Goal: Task Accomplishment & Management: Use online tool/utility

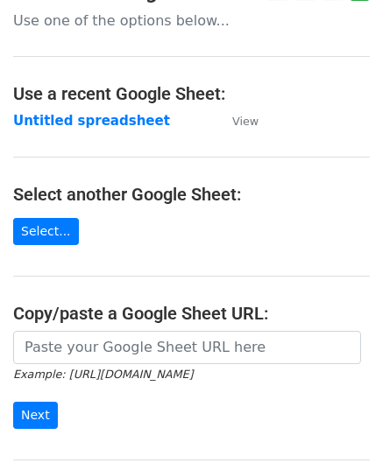
scroll to position [88, 0]
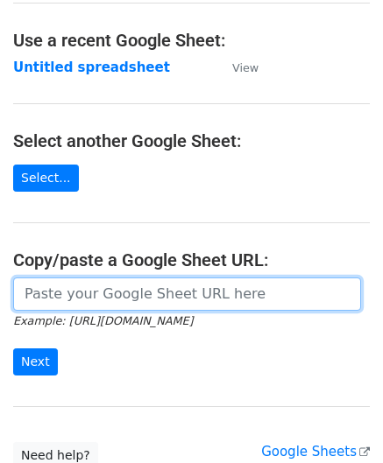
drag, startPoint x: 95, startPoint y: 296, endPoint x: 110, endPoint y: 274, distance: 27.0
click at [95, 296] on input "url" at bounding box center [187, 294] width 348 height 33
paste input "[URL][DOMAIN_NAME]"
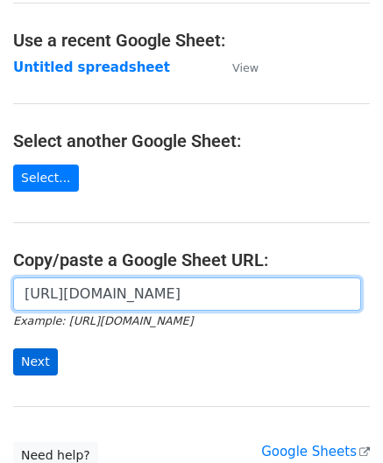
type input "https://docs.google.com/spreadsheets/d/12T1Fnp6GqfHsLnATC6yy_rCxo8jBeERroaMNZ0s…"
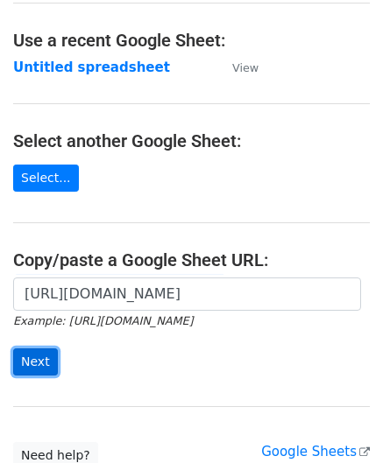
click at [32, 357] on input "Next" at bounding box center [35, 362] width 45 height 27
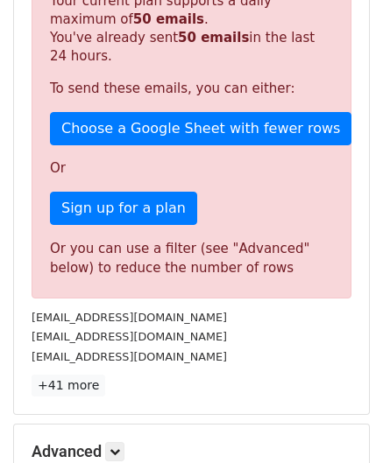
scroll to position [591, 0]
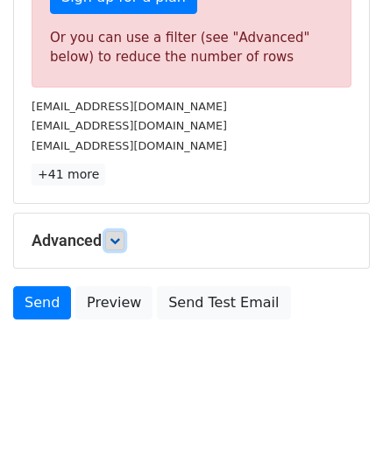
click at [124, 239] on link at bounding box center [114, 240] width 19 height 19
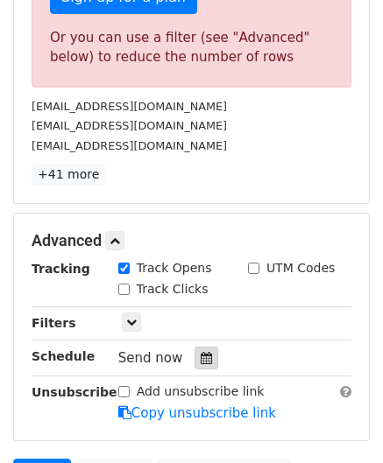
click at [201, 354] on icon at bounding box center [206, 358] width 11 height 12
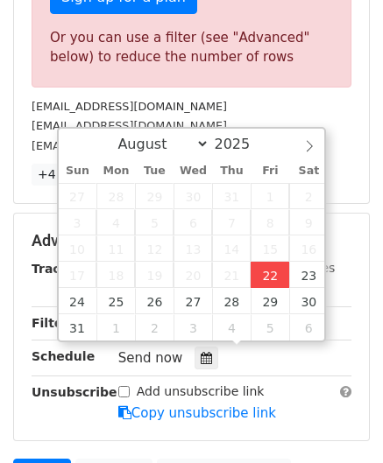
type input "[DATE] 12:00"
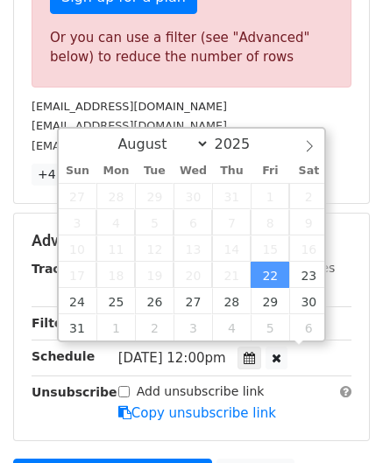
scroll to position [0, 0]
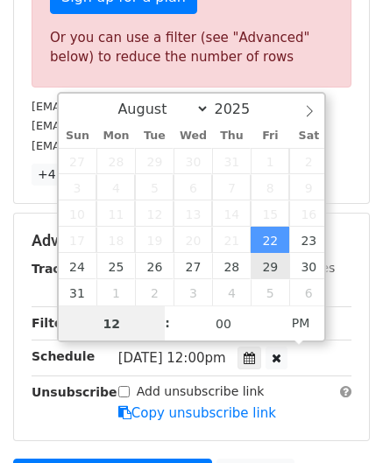
paste input "9"
type input "9"
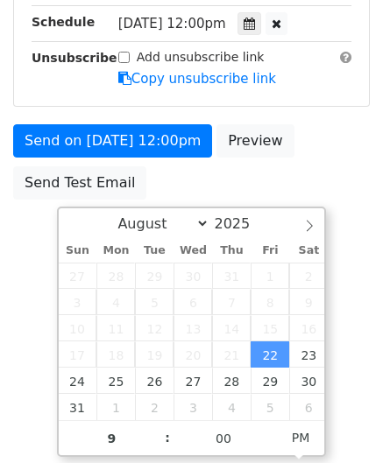
type input "[DATE] 21:00"
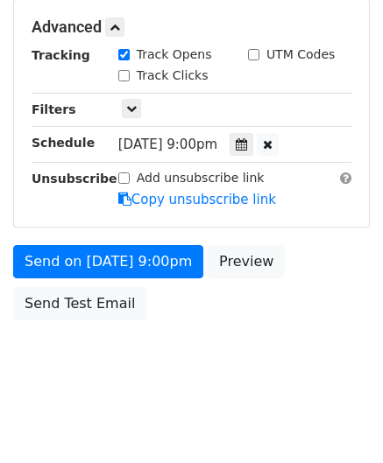
scroll to position [803, 0]
